Goal: Task Accomplishment & Management: Manage account settings

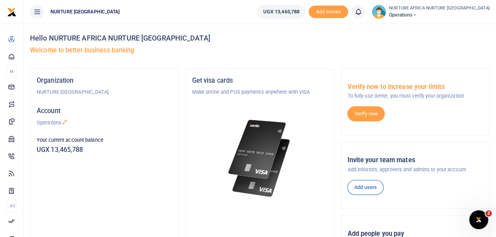
click at [362, 12] on icon at bounding box center [358, 11] width 8 height 9
click at [439, 51] on h5 "Welcome to better business banking" at bounding box center [259, 51] width 459 height 8
click at [362, 13] on icon at bounding box center [358, 11] width 8 height 9
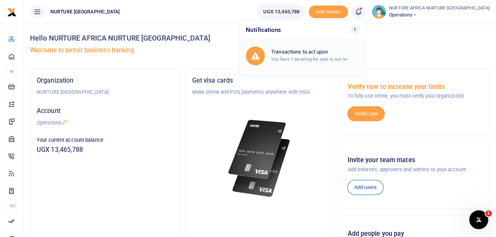
click at [338, 55] on div "Transactions to act upon You have 1 awaiting for your to act on" at bounding box center [315, 56] width 88 height 14
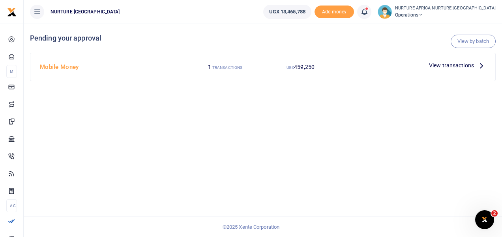
click at [439, 67] on span "View transactions" at bounding box center [451, 65] width 45 height 9
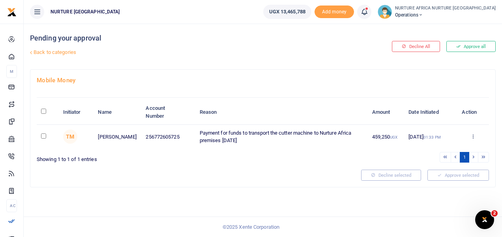
click at [43, 136] on input "checkbox" at bounding box center [43, 136] width 5 height 5
checkbox input "true"
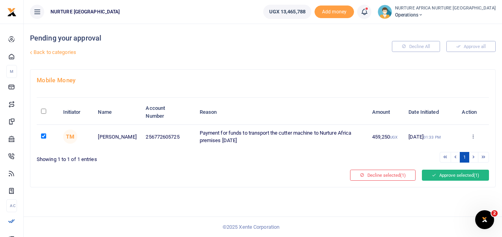
click at [435, 172] on button "Approve selected (1)" at bounding box center [455, 175] width 67 height 11
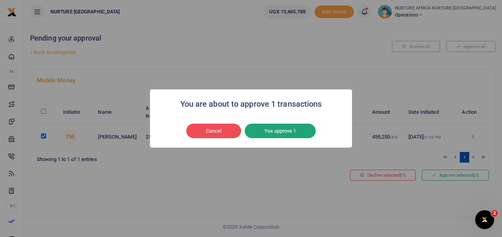
click at [287, 129] on button "Yes approve 1" at bounding box center [280, 131] width 71 height 15
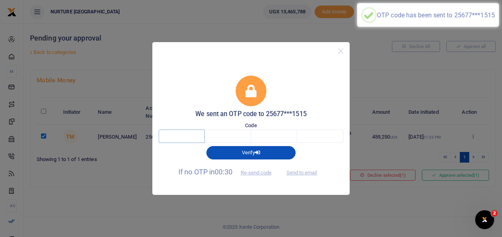
click at [179, 140] on input "text" at bounding box center [182, 136] width 46 height 13
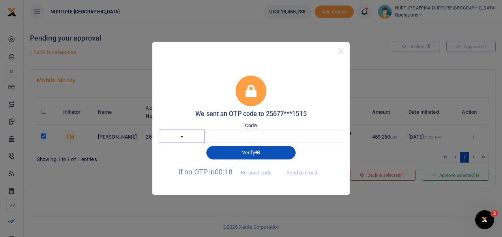
type input "6"
type input "7"
type input "5"
type input "1"
